Goal: Navigation & Orientation: Find specific page/section

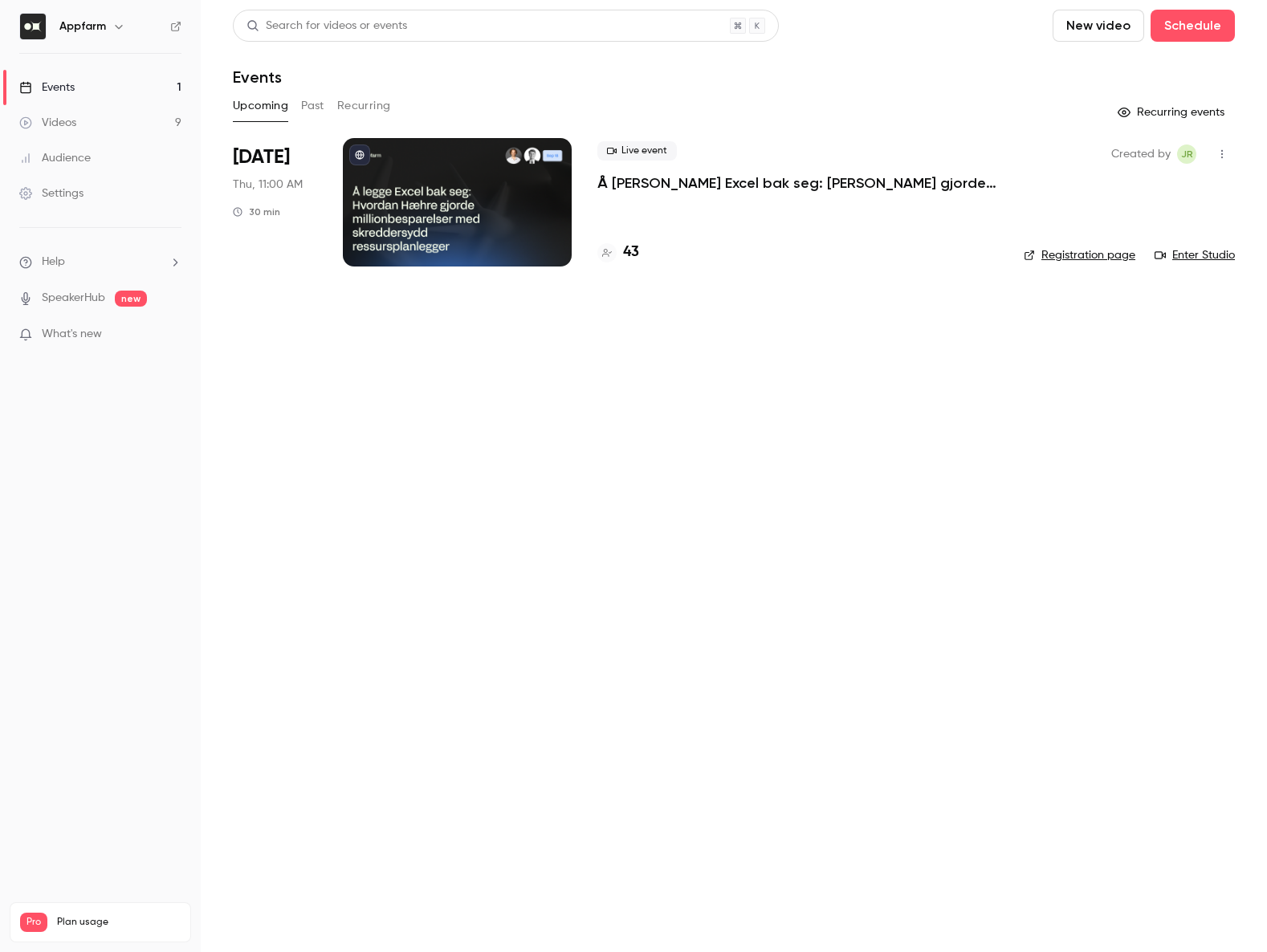
click at [637, 251] on h4 "43" at bounding box center [630, 252] width 16 height 22
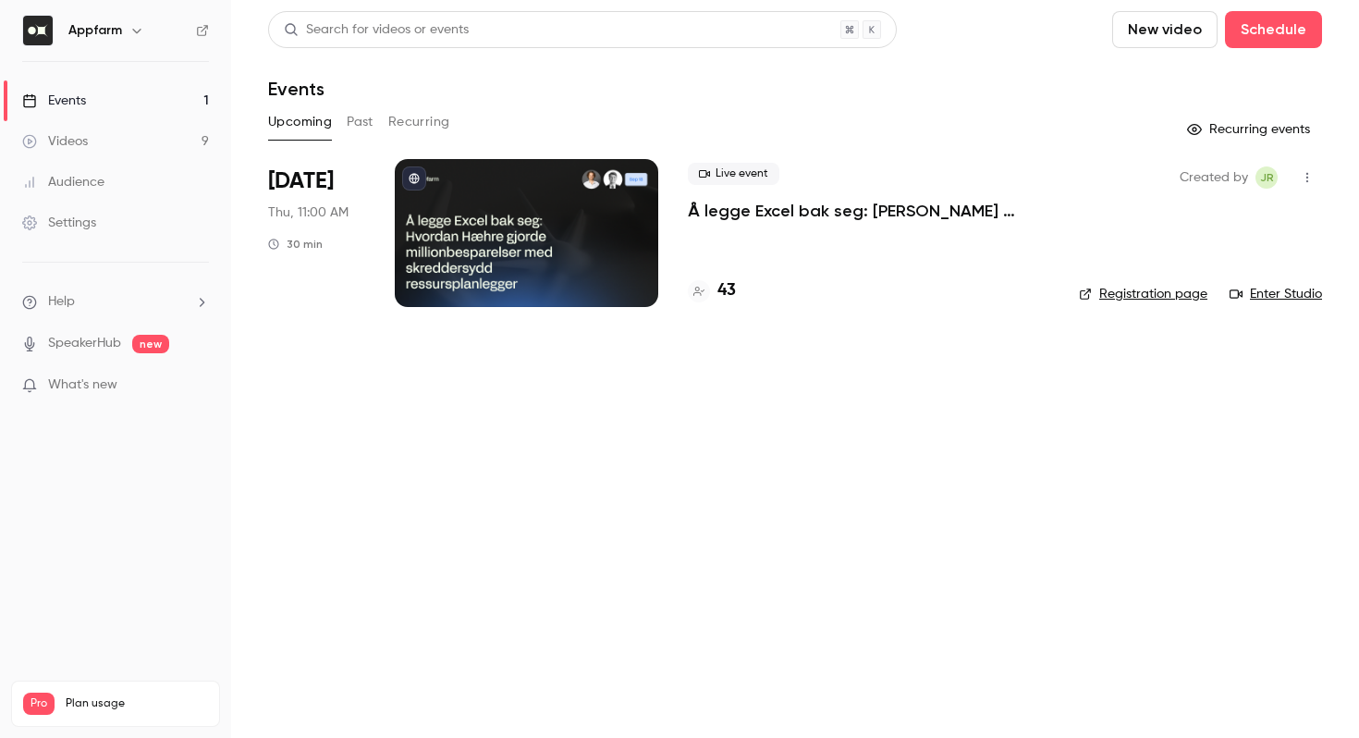
click at [829, 206] on p "Å legge Excel bak seg: [PERSON_NAME] gjorde millionbesparelser med skreddersydd…" at bounding box center [868, 211] width 361 height 22
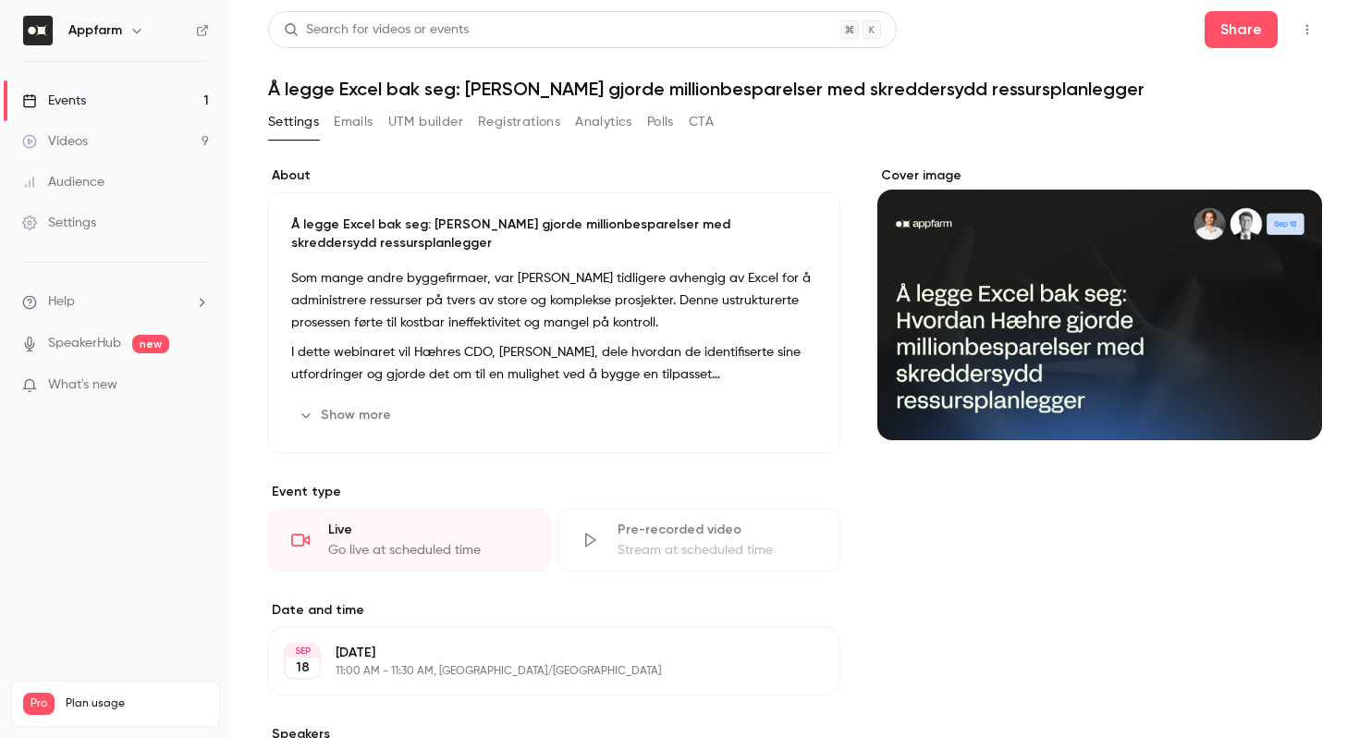
click at [95, 97] on link "Events 1" at bounding box center [115, 100] width 231 height 41
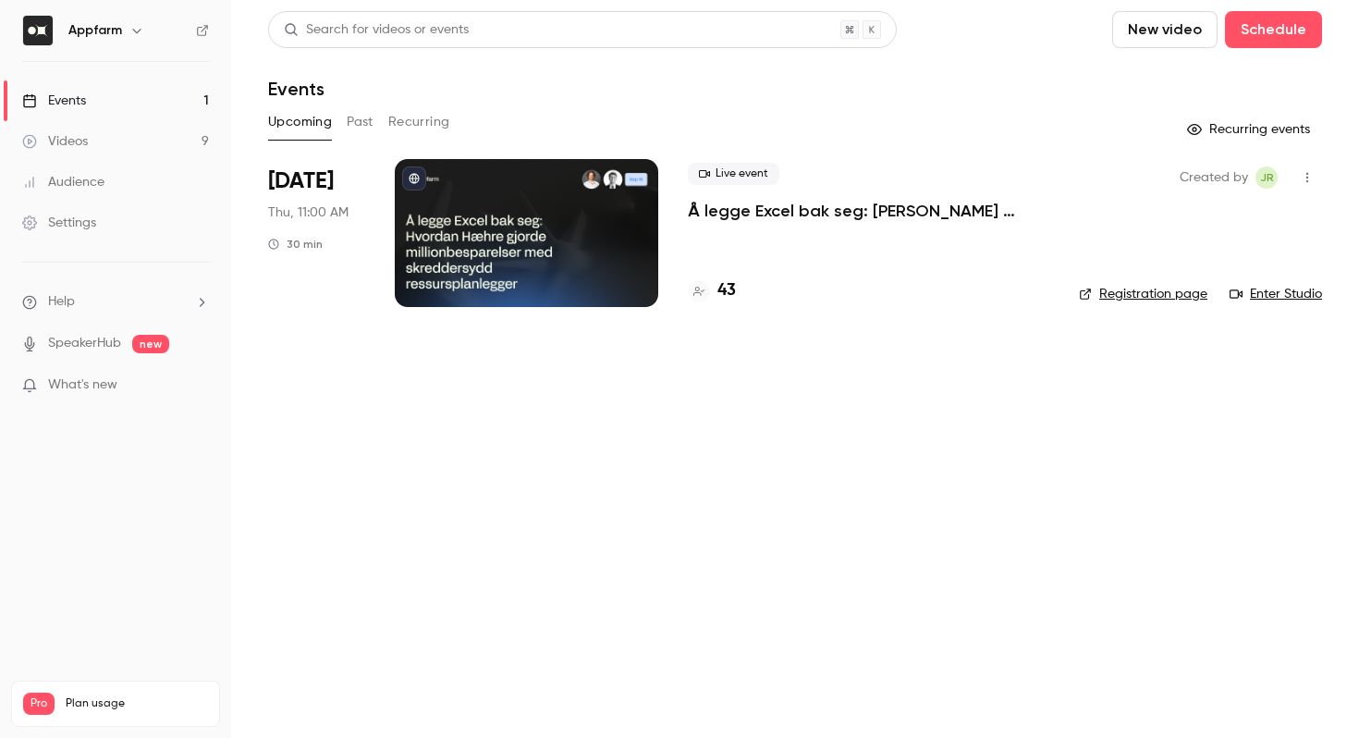
click at [1176, 298] on link "Registration page" at bounding box center [1143, 294] width 128 height 18
